Goal: Book appointment/travel/reservation

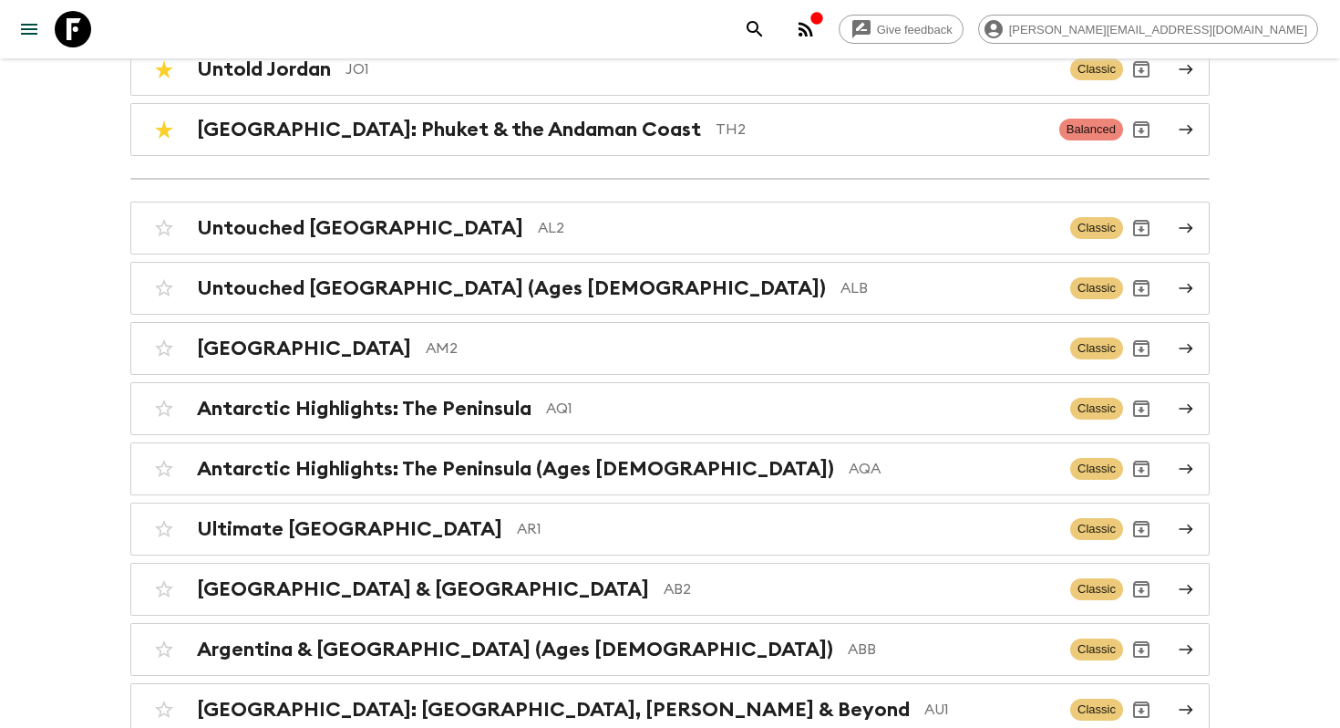
scroll to position [1208, 0]
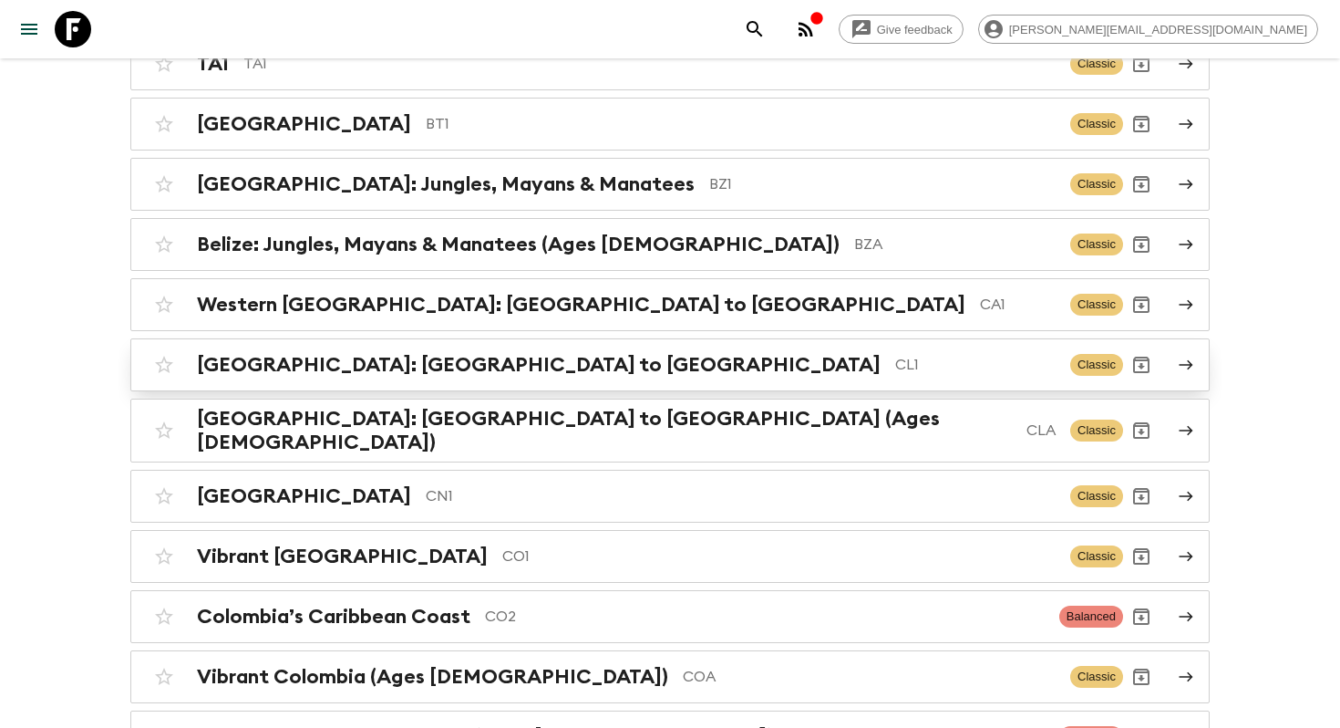
click at [405, 387] on link "[GEOGRAPHIC_DATA]: [GEOGRAPHIC_DATA] to Patagonia CL1 Classic" at bounding box center [669, 364] width 1079 height 53
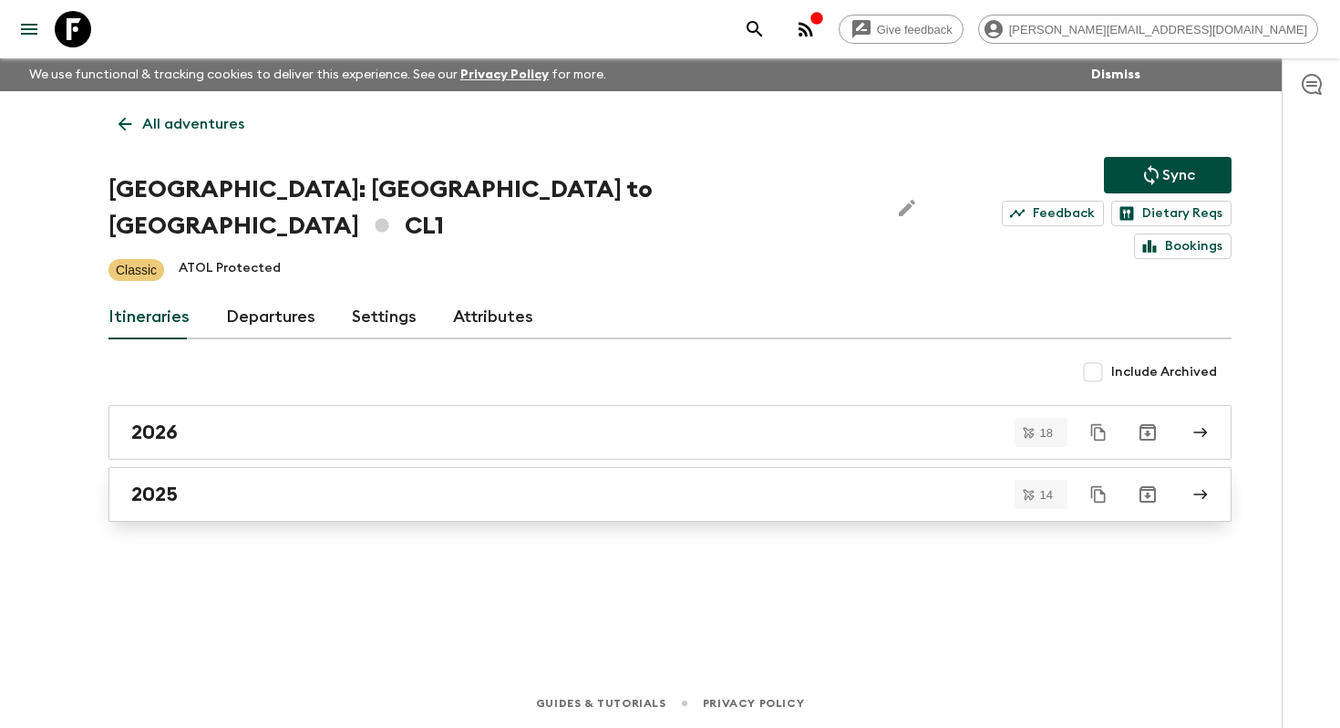
click at [309, 482] on div "2025" at bounding box center [652, 494] width 1043 height 24
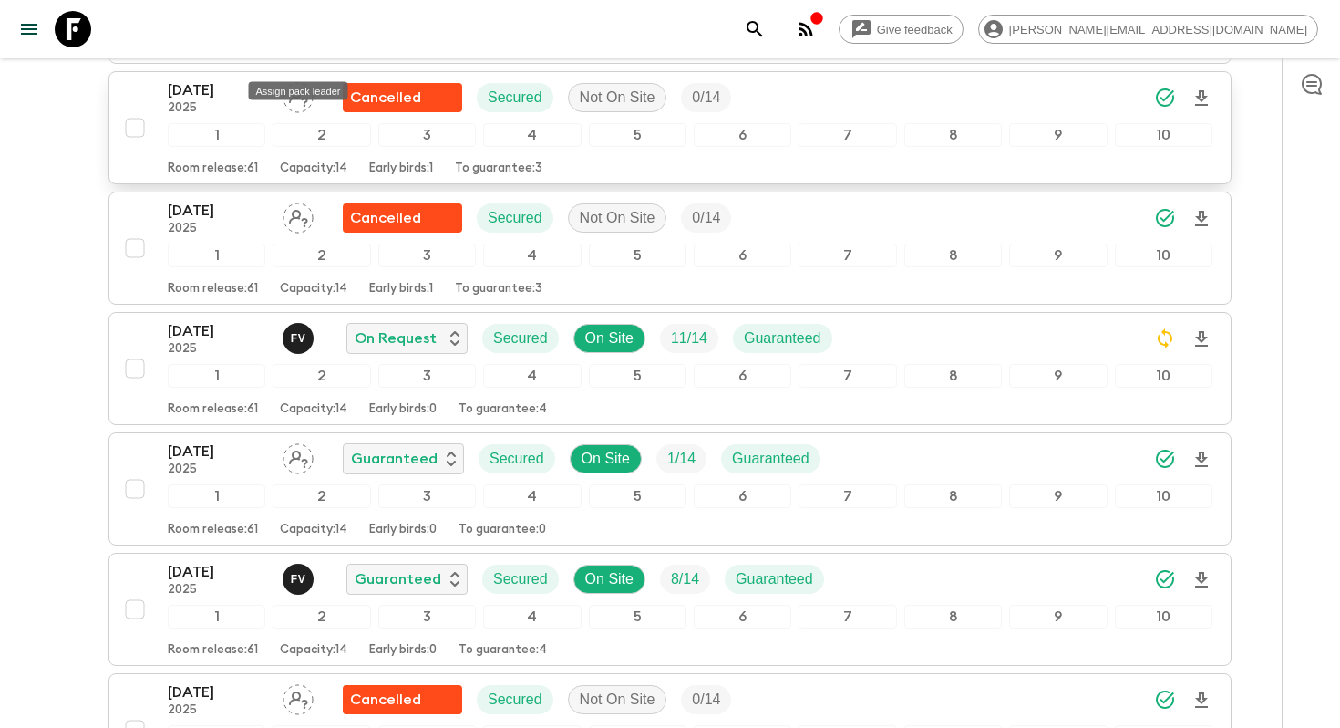
scroll to position [909, 0]
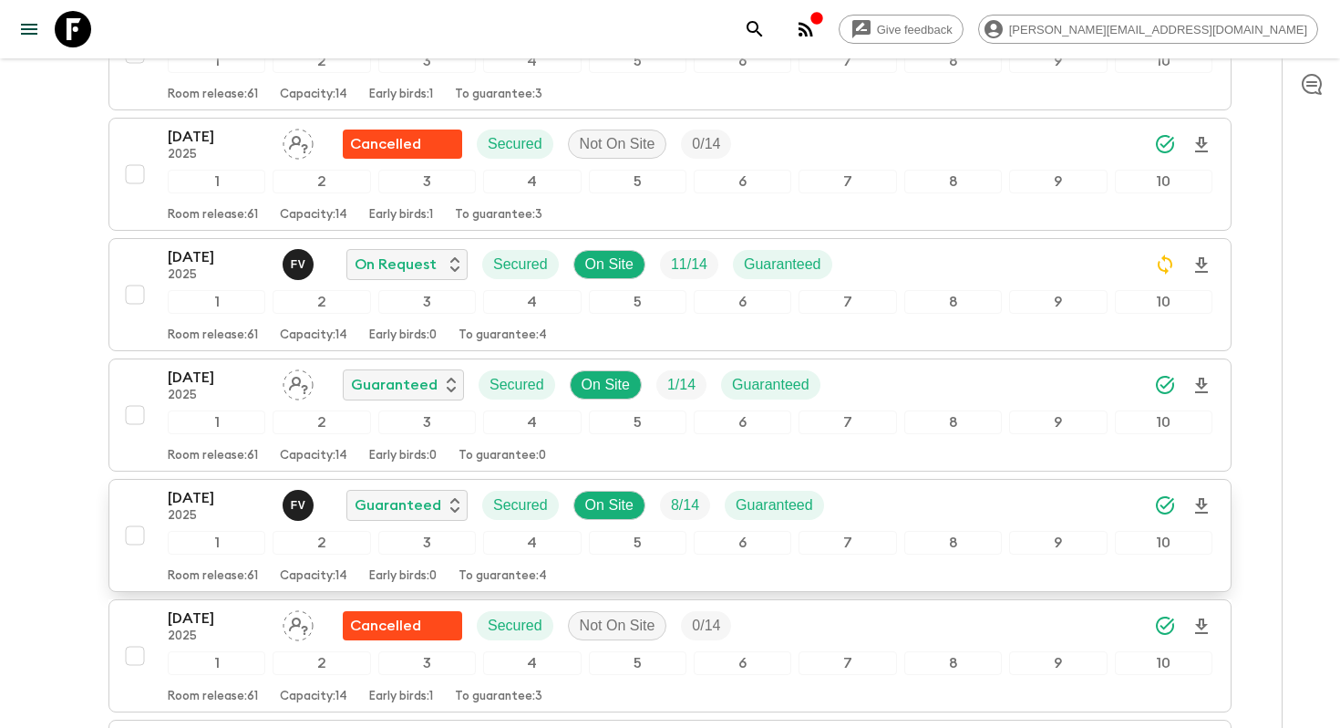
click at [185, 487] on p "[DATE]" at bounding box center [218, 498] width 100 height 22
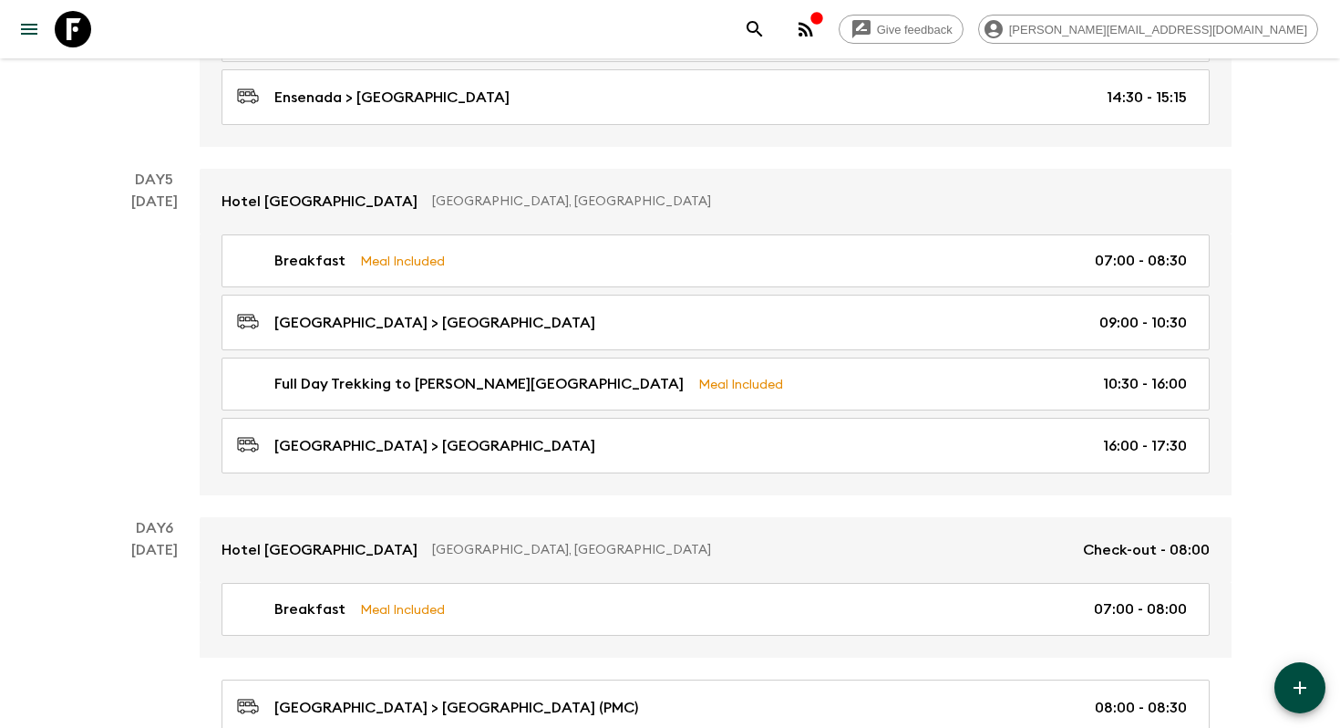
scroll to position [2253, 0]
